Goal: Obtain resource: Obtain resource

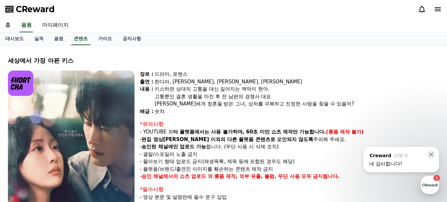
select select
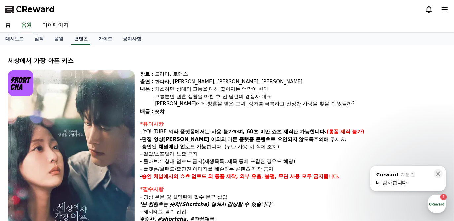
click at [77, 42] on link "콘텐츠" at bounding box center [80, 39] width 19 height 13
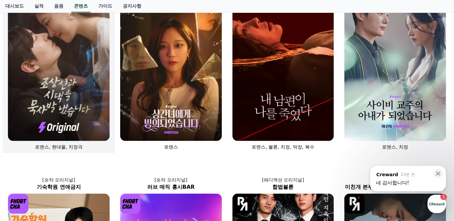
scroll to position [120, 0]
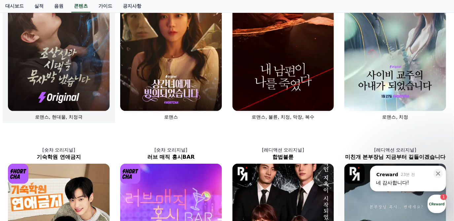
click at [89, 114] on div "로맨스, 현대물, 치정극" at bounding box center [59, 117] width 102 height 7
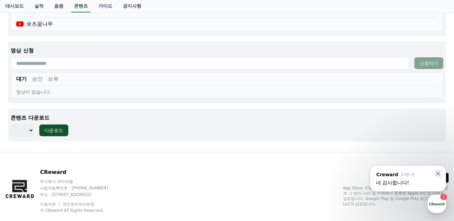
scroll to position [343, 0]
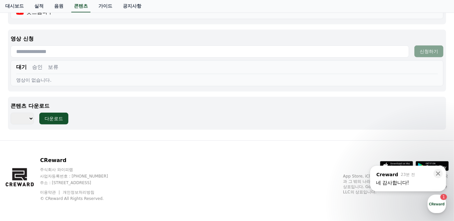
click at [28, 116] on select "*** *** *** *** *** *** *** *** *** *** *** *** *** *** *** *** *** *** *** ***…" at bounding box center [22, 119] width 23 height 12
click at [28, 117] on select "*** *** *** *** *** *** *** *** *** *** *** *** *** *** *** *** *** *** *** ***…" at bounding box center [22, 119] width 23 height 12
click at [26, 118] on select "*** *** *** *** *** *** *** *** *** *** *** *** *** *** *** *** *** *** *** ***…" at bounding box center [22, 119] width 23 height 12
select select "**********"
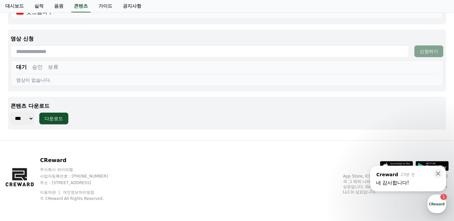
click at [11, 113] on select "*** *** *** *** *** *** *** *** *** *** *** *** *** *** *** *** *** *** *** ***…" at bounding box center [22, 119] width 23 height 12
click at [65, 116] on button "다운로드" at bounding box center [53, 119] width 29 height 12
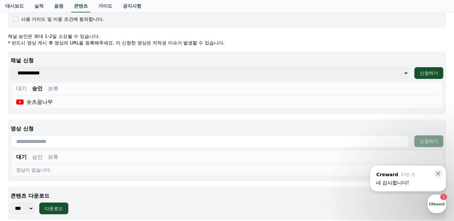
scroll to position [313, 0]
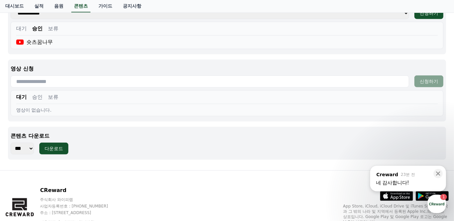
click at [33, 147] on select "*** *** *** *** *** *** *** *** *** *** *** *** *** *** *** *** *** *** *** ***…" at bounding box center [22, 149] width 23 height 12
click at [339, 102] on div "대기 승인 보류" at bounding box center [226, 98] width 421 height 11
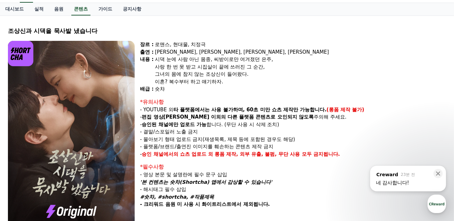
scroll to position [0, 0]
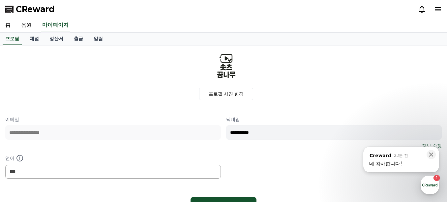
select select "**********"
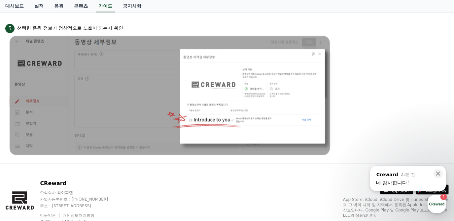
scroll to position [683, 0]
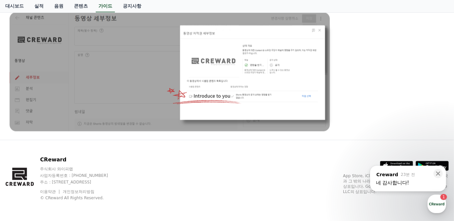
click at [415, 179] on div ", from Creward 23분 전 , message: 네 감사합니다!" at bounding box center [408, 176] width 76 height 20
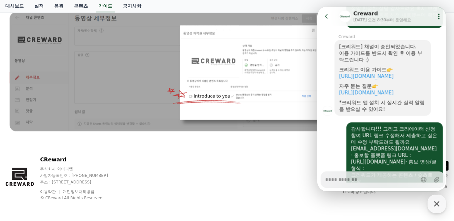
scroll to position [767, 0]
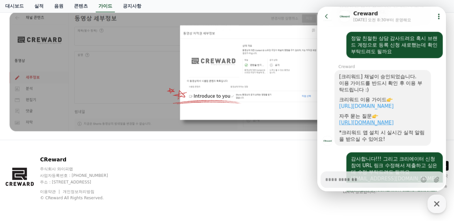
click at [384, 126] on link "https://creward.net/music/notice/faq" at bounding box center [365, 123] width 54 height 6
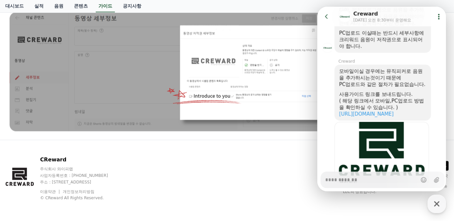
scroll to position [1456, 0]
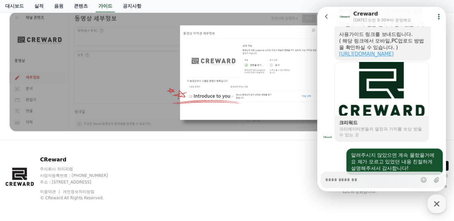
click at [363, 57] on link "https://creward.net/music/guide/pc" at bounding box center [365, 54] width 54 height 6
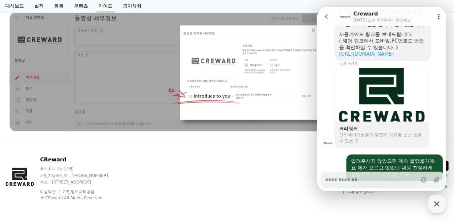
type textarea "*"
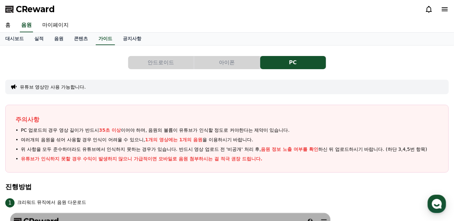
click at [184, 58] on button "안드로이드" at bounding box center [161, 62] width 66 height 13
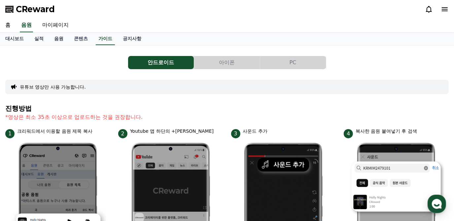
click at [270, 58] on button "PC" at bounding box center [293, 62] width 66 height 13
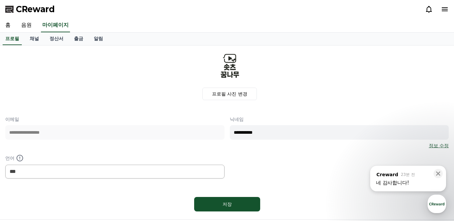
select select "**********"
click at [25, 27] on link "음원" at bounding box center [26, 25] width 21 height 14
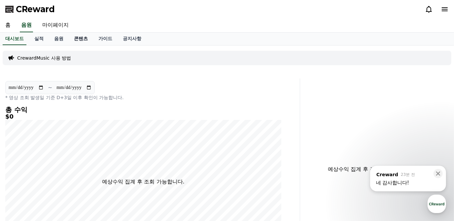
click at [79, 41] on link "콘텐츠" at bounding box center [81, 39] width 24 height 13
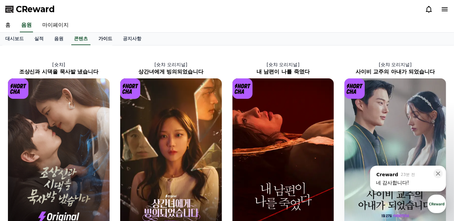
click at [96, 41] on link "가이드" at bounding box center [105, 39] width 24 height 13
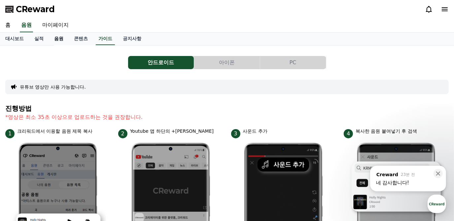
click at [57, 40] on link "음원" at bounding box center [59, 39] width 20 height 13
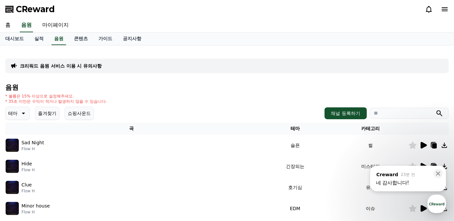
scroll to position [60, 0]
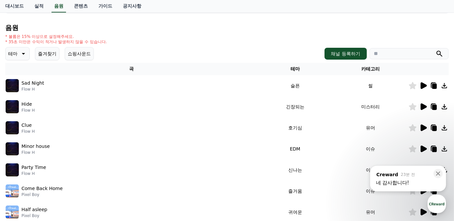
click at [424, 90] on td at bounding box center [428, 85] width 40 height 21
click at [424, 89] on td at bounding box center [428, 85] width 40 height 21
click at [424, 88] on icon at bounding box center [423, 86] width 8 height 8
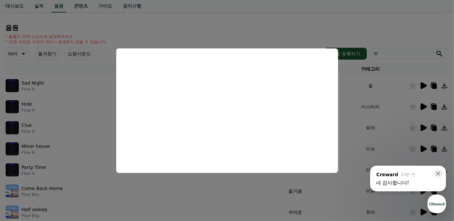
click at [353, 115] on button "close modal" at bounding box center [227, 110] width 454 height 221
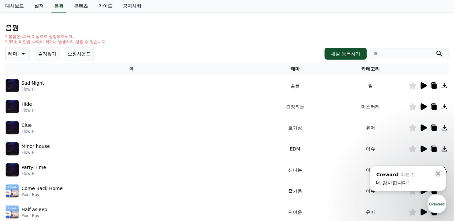
click at [424, 109] on icon at bounding box center [423, 107] width 8 height 8
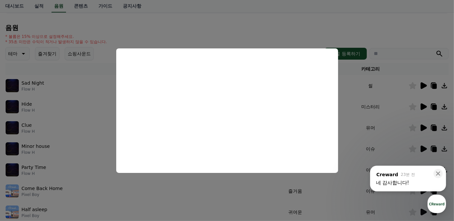
click at [346, 111] on button "close modal" at bounding box center [227, 110] width 454 height 221
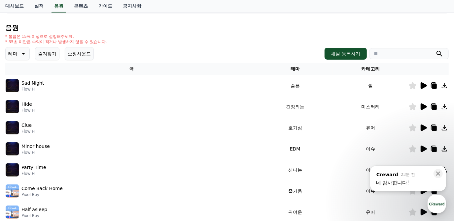
click at [444, 110] on icon at bounding box center [444, 107] width 8 height 8
click at [147, 129] on div "Clue Flow H" at bounding box center [131, 127] width 251 height 13
click at [423, 130] on icon at bounding box center [423, 128] width 8 height 8
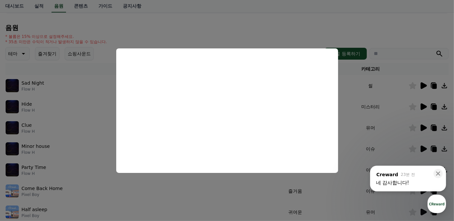
click at [350, 127] on button "close modal" at bounding box center [227, 110] width 454 height 221
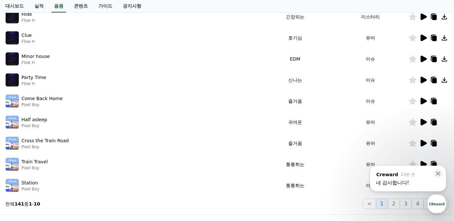
scroll to position [224, 0]
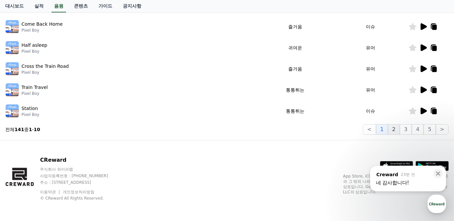
click at [399, 130] on button "2" at bounding box center [394, 129] width 12 height 11
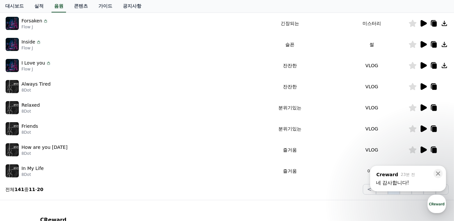
scroll to position [224, 0]
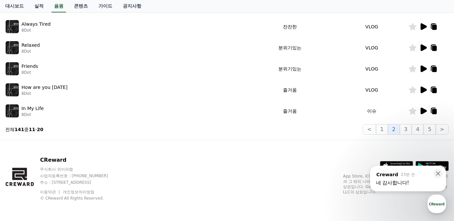
click at [386, 134] on button "1" at bounding box center [382, 129] width 12 height 11
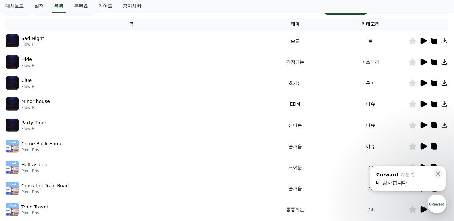
scroll to position [15, 0]
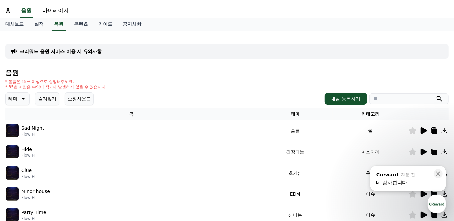
click at [43, 116] on th "곡" at bounding box center [131, 114] width 252 height 12
click at [425, 132] on icon at bounding box center [423, 131] width 6 height 7
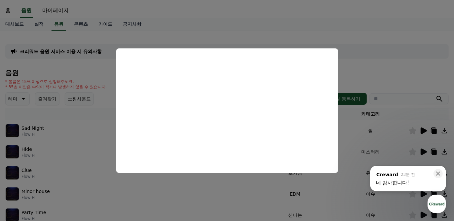
click at [356, 126] on button "close modal" at bounding box center [227, 110] width 454 height 221
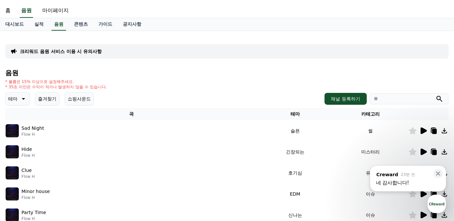
click at [424, 154] on icon at bounding box center [423, 152] width 8 height 8
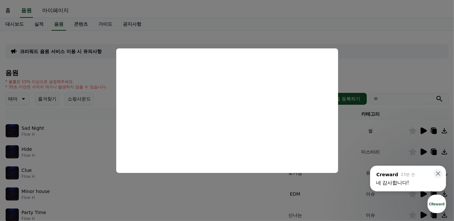
click at [389, 86] on button "close modal" at bounding box center [227, 110] width 454 height 221
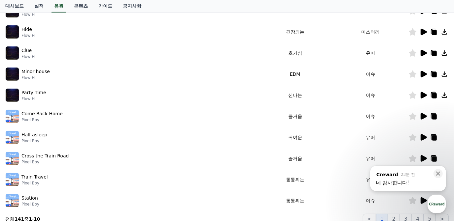
scroll to position [224, 0]
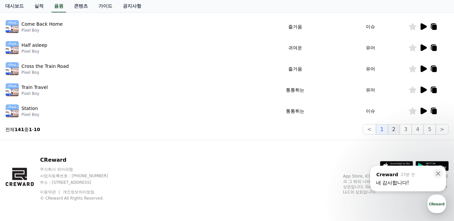
click at [396, 129] on button "2" at bounding box center [394, 129] width 12 height 11
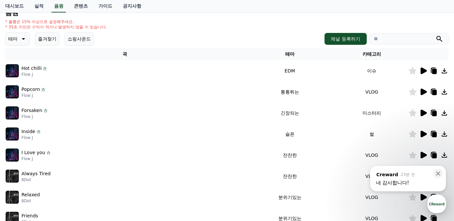
scroll to position [45, 0]
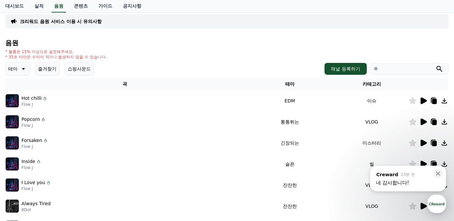
click at [421, 123] on icon at bounding box center [423, 122] width 6 height 7
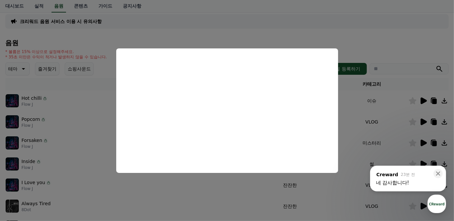
click at [360, 112] on button "close modal" at bounding box center [227, 110] width 454 height 221
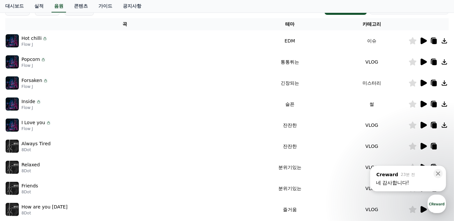
click at [425, 86] on icon at bounding box center [423, 83] width 8 height 8
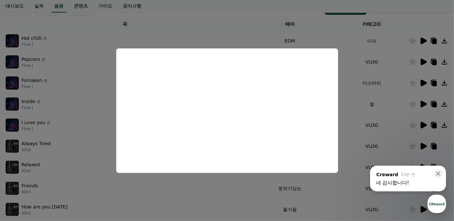
click at [374, 98] on button "close modal" at bounding box center [227, 110] width 454 height 221
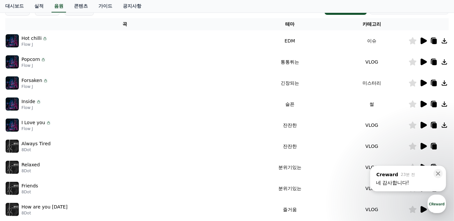
click at [444, 86] on td at bounding box center [428, 83] width 40 height 21
click at [444, 85] on icon at bounding box center [444, 83] width 8 height 8
click at [445, 91] on td at bounding box center [428, 83] width 40 height 21
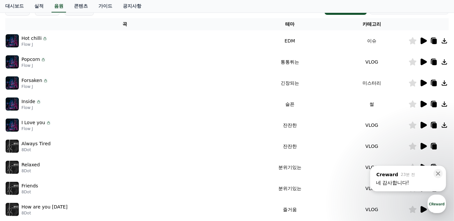
click at [445, 91] on td at bounding box center [428, 83] width 40 height 21
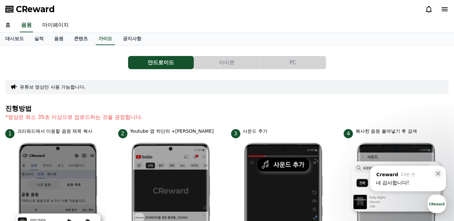
click at [304, 63] on button "PC" at bounding box center [293, 62] width 66 height 13
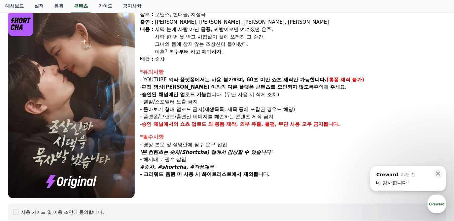
drag, startPoint x: 275, startPoint y: 152, endPoint x: 145, endPoint y: 148, distance: 129.7
click at [145, 149] on p "'본 컨텐츠는 숏챠(Shortcha) 앱에서 감상할 수 있습니다'" at bounding box center [293, 153] width 306 height 8
copy em "본 컨텐츠는 숏챠(Shortcha) 앱에서 감상할 수 있습니다'"
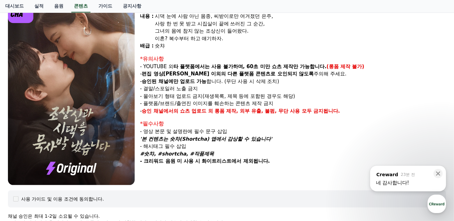
scroll to position [43, 0]
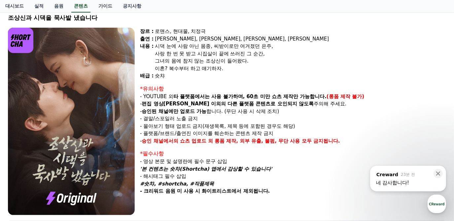
drag, startPoint x: 209, startPoint y: 183, endPoint x: 144, endPoint y: 179, distance: 65.1
click at [144, 180] on p "#숏챠, #shortcha, #작품제목" at bounding box center [293, 184] width 306 height 8
copy em "#숏챠, #shortcha, #작품제목"
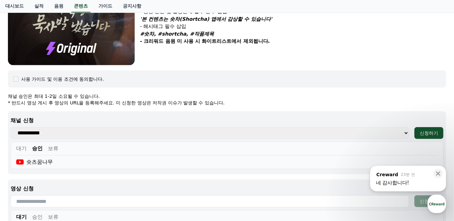
scroll to position [343, 0]
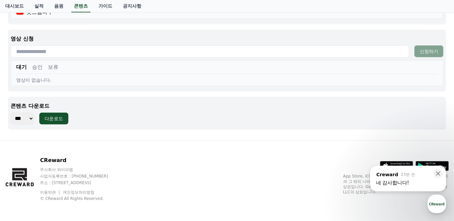
click at [223, 54] on input "text" at bounding box center [210, 52] width 398 height 12
paste input "**********"
type input "**********"
click at [416, 50] on button "신청하기" at bounding box center [428, 52] width 29 height 12
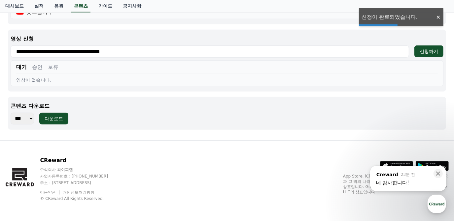
scroll to position [283, 0]
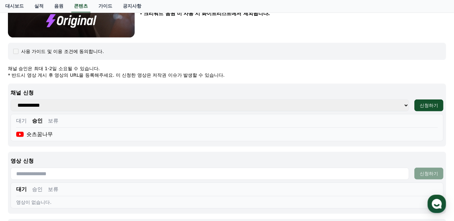
scroll to position [311, 0]
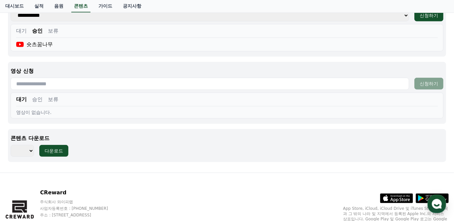
click at [39, 97] on button "승인" at bounding box center [37, 100] width 11 height 8
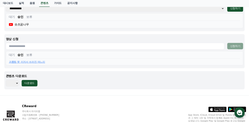
scroll to position [343, 0]
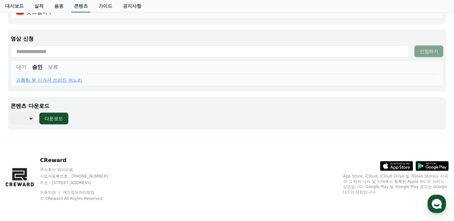
click at [23, 118] on select "*** *** *** *** *** *** *** *** *** *** *** *** *** *** *** *** *** *** *** ***…" at bounding box center [22, 119] width 23 height 12
select select "**********"
click at [11, 113] on select "*** *** *** *** *** *** *** *** *** *** *** *** *** *** *** *** *** *** *** ***…" at bounding box center [22, 119] width 23 height 12
click at [66, 121] on button "다운로드" at bounding box center [53, 119] width 29 height 12
click at [64, 116] on button "다운로드" at bounding box center [53, 119] width 29 height 12
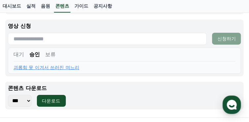
scroll to position [640, 0]
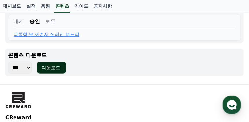
click at [62, 63] on button "다운로드" at bounding box center [51, 68] width 29 height 12
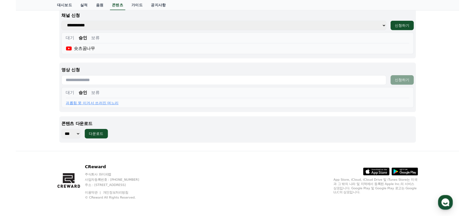
scroll to position [261, 0]
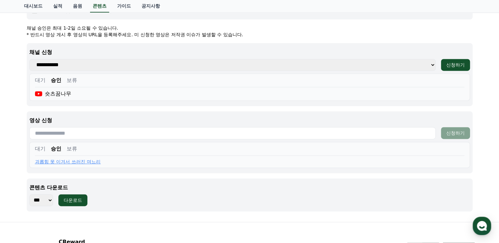
click at [276, 133] on input "text" at bounding box center [232, 133] width 406 height 12
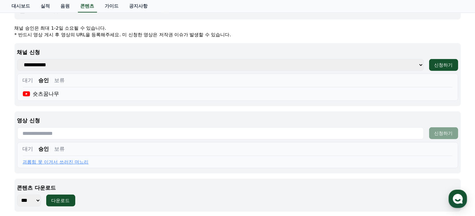
paste input "**********"
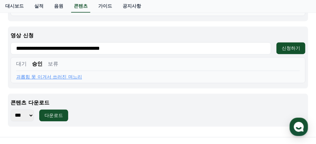
scroll to position [334, 0]
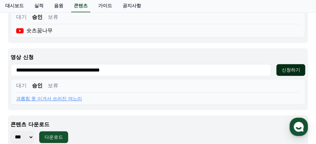
type input "**********"
click at [303, 64] on button "신청하기" at bounding box center [291, 70] width 29 height 12
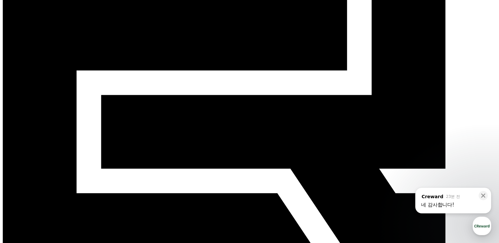
scroll to position [170, 0]
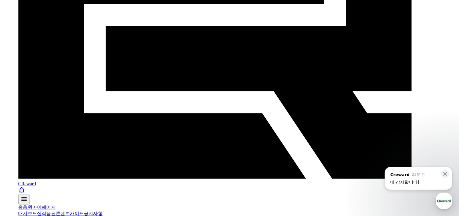
scroll to position [104, 0]
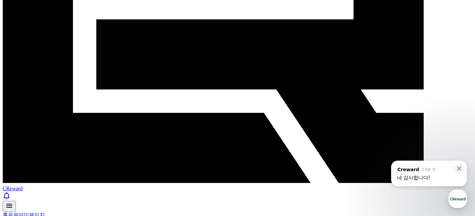
scroll to position [230, 0]
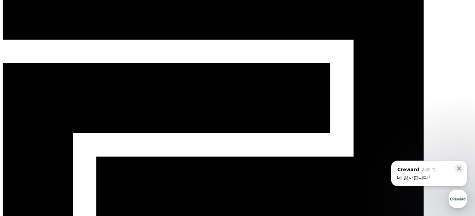
scroll to position [0, 0]
